Goal: Information Seeking & Learning: Understand process/instructions

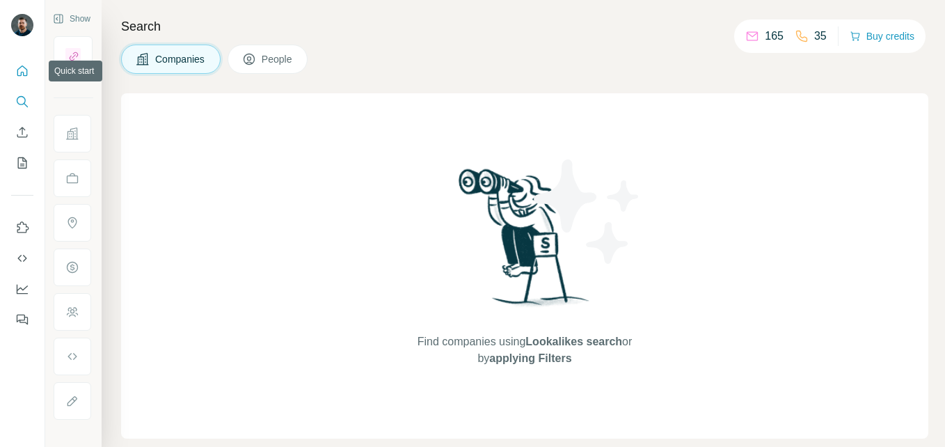
click at [21, 75] on icon "Quick start" at bounding box center [22, 70] width 10 height 10
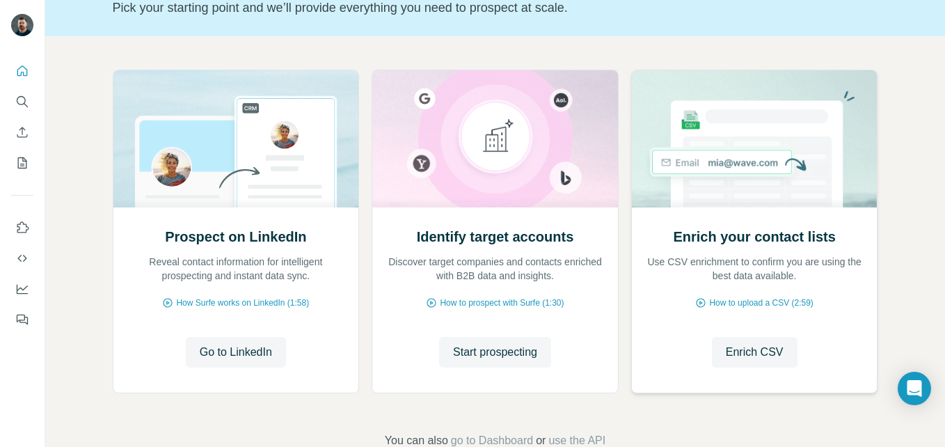
scroll to position [1, 0]
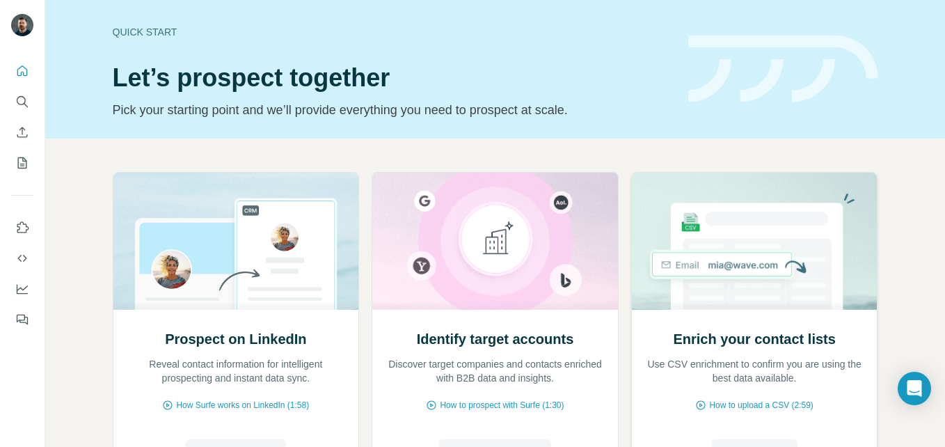
click at [747, 259] on img at bounding box center [754, 241] width 247 height 137
click at [841, 121] on div "Quick start Let’s prospect together Pick your starting point and we’ll provide …" at bounding box center [495, 69] width 900 height 139
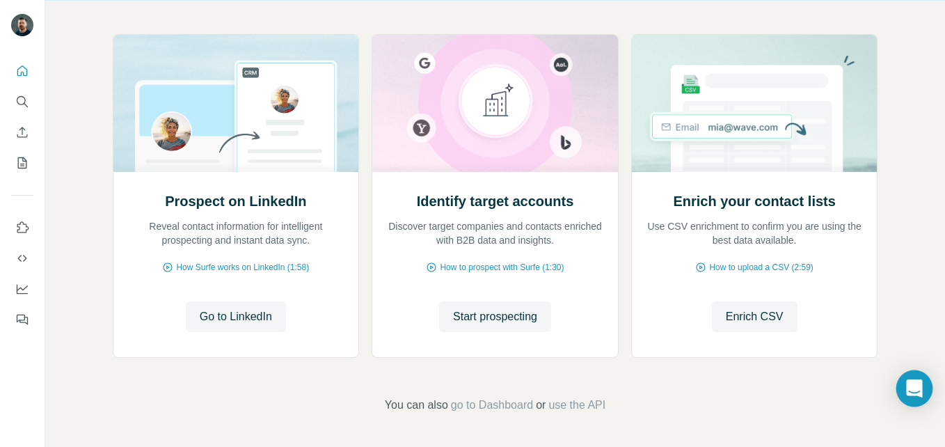
click at [908, 397] on div "Open Intercom Messenger" at bounding box center [914, 388] width 37 height 37
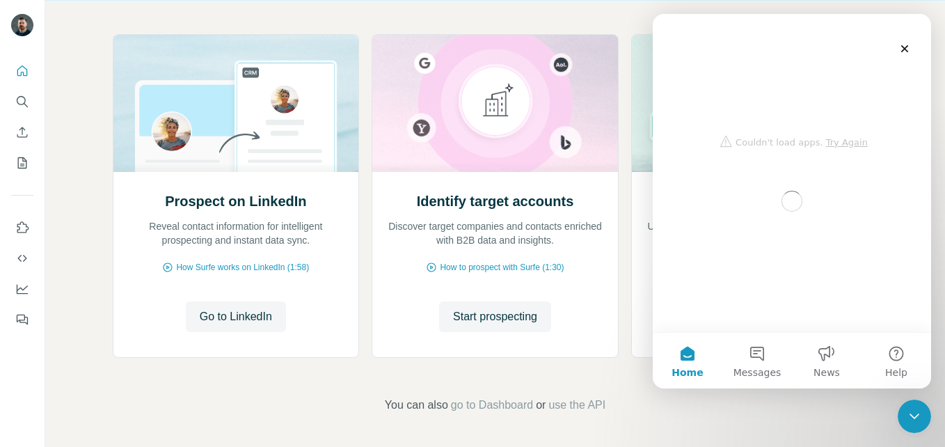
scroll to position [0, 0]
click at [847, 140] on div "Intercom messenger" at bounding box center [792, 84] width 250 height 141
click at [754, 356] on button "Messages" at bounding box center [757, 361] width 70 height 56
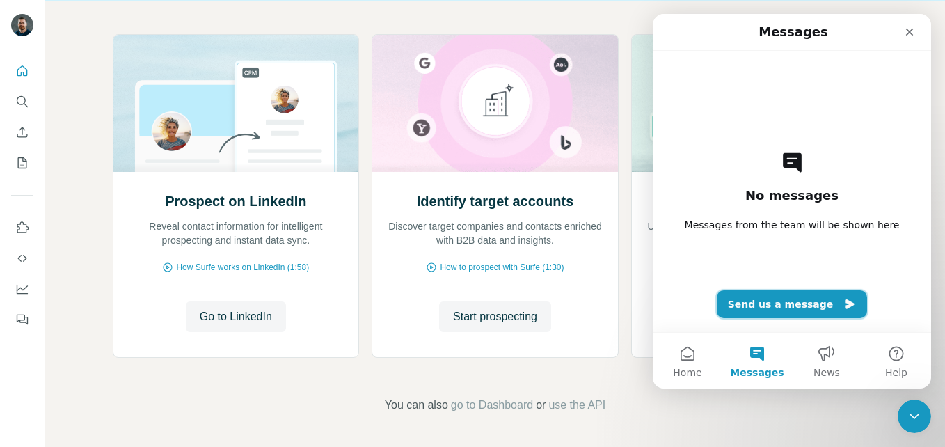
click at [799, 301] on button "Send us a message" at bounding box center [792, 304] width 151 height 28
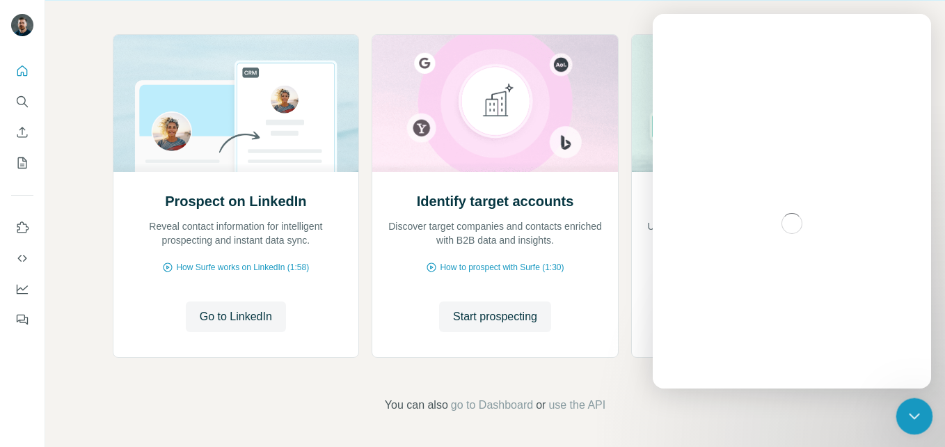
click at [916, 411] on icon "Close Intercom Messenger" at bounding box center [912, 414] width 10 height 6
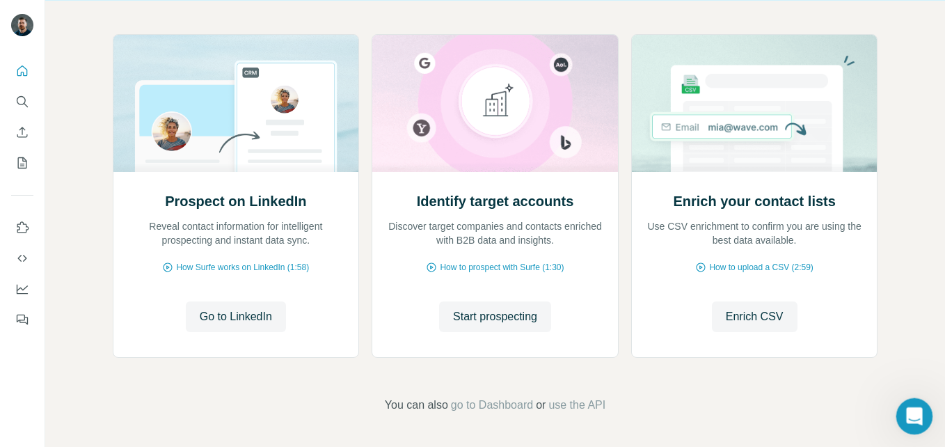
click at [915, 411] on icon "Open Intercom Messenger" at bounding box center [912, 414] width 23 height 23
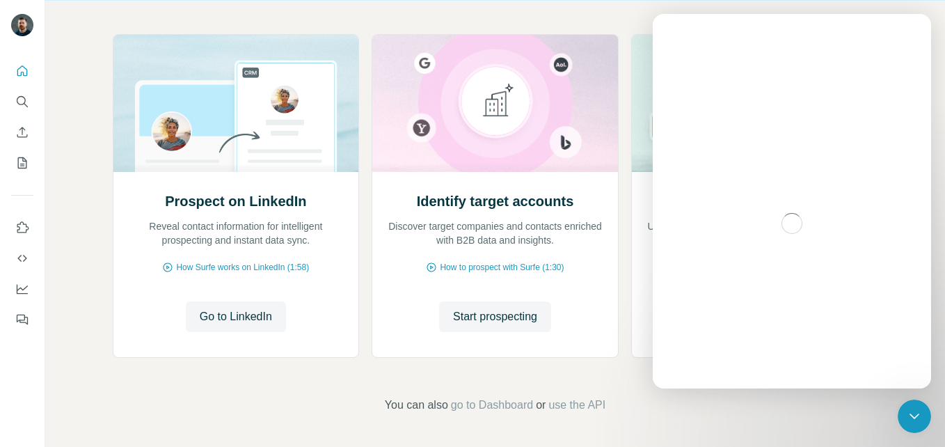
click at [598, 7] on div "Prospect on LinkedIn Reveal contact information for intelligent prospecting and…" at bounding box center [495, 224] width 900 height 446
click at [597, 13] on div "Prospect on LinkedIn Reveal contact information for intelligent prospecting and…" at bounding box center [495, 224] width 900 height 446
click at [909, 415] on icon "Close Intercom Messenger" at bounding box center [912, 414] width 17 height 17
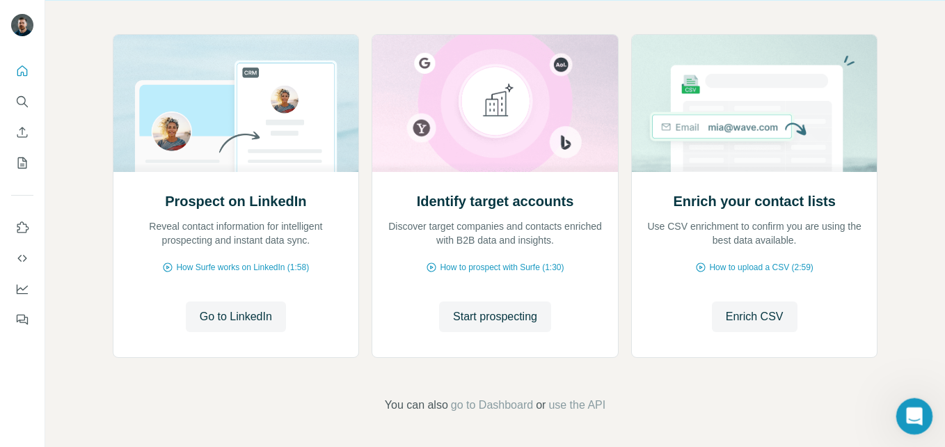
click at [916, 417] on icon "Open Intercom Messenger" at bounding box center [912, 414] width 23 height 23
